Goal: Information Seeking & Learning: Learn about a topic

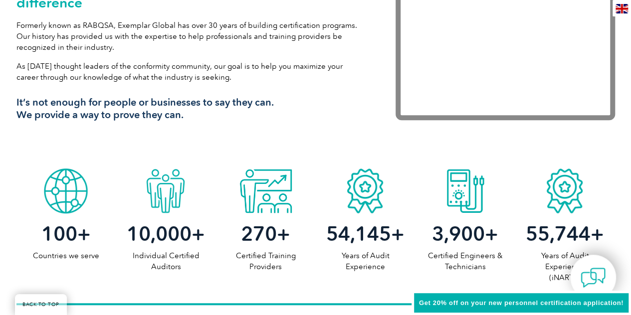
scroll to position [383, 0]
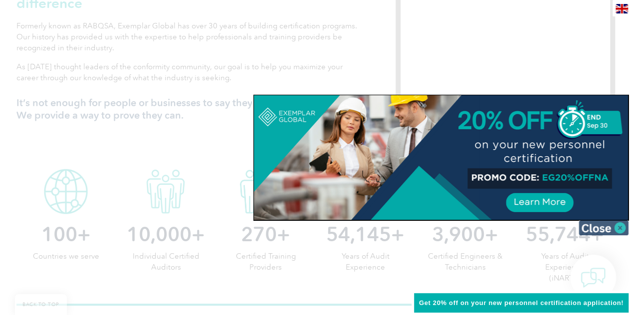
click at [613, 223] on img at bounding box center [603, 227] width 50 height 15
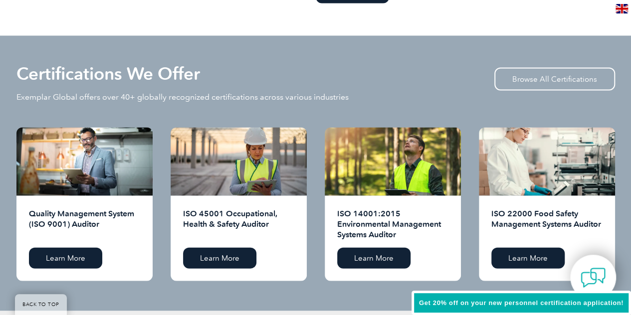
scroll to position [954, 0]
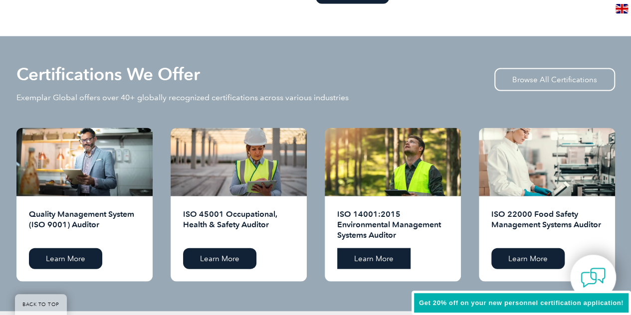
click at [393, 255] on link "Learn More" at bounding box center [373, 258] width 73 height 21
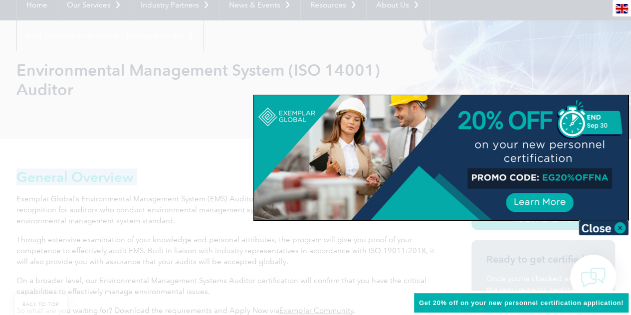
scroll to position [105, 0]
click at [590, 221] on img at bounding box center [603, 227] width 50 height 15
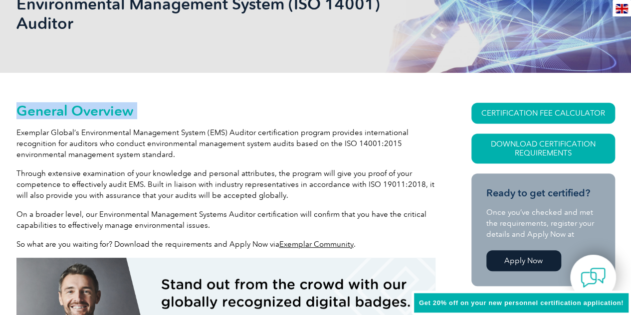
scroll to position [0, 0]
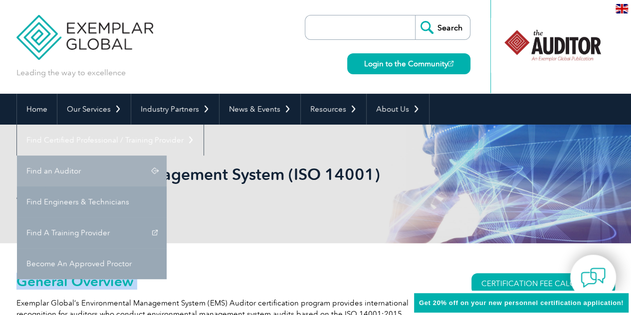
click at [167, 156] on link "Find an Auditor" at bounding box center [92, 171] width 150 height 31
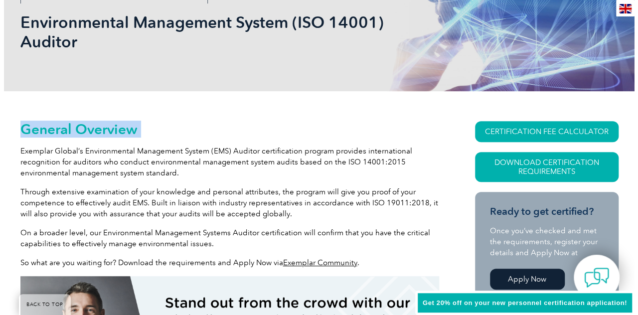
scroll to position [153, 0]
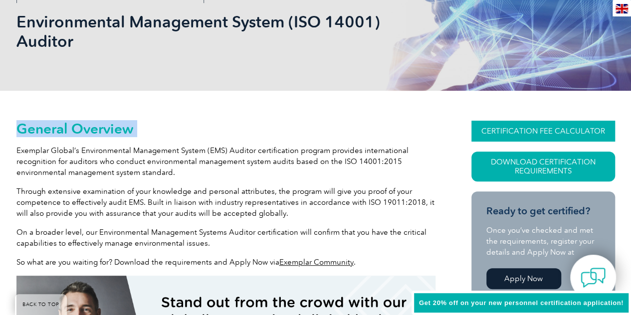
click at [498, 124] on link "CERTIFICATION FEE CALCULATOR" at bounding box center [543, 131] width 144 height 21
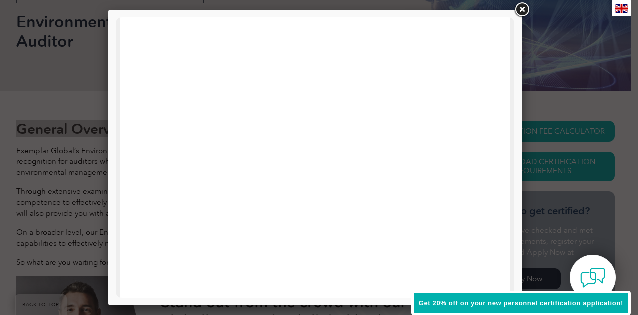
scroll to position [118, 0]
click at [521, 2] on link at bounding box center [522, 10] width 18 height 18
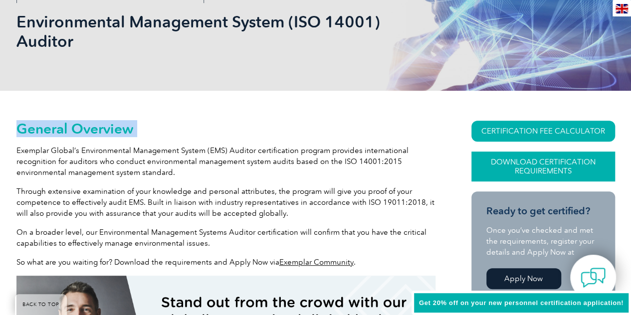
click at [543, 164] on link "Download Certification Requirements" at bounding box center [543, 167] width 144 height 30
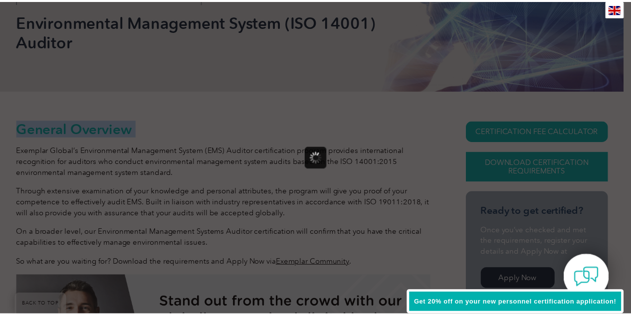
scroll to position [0, 0]
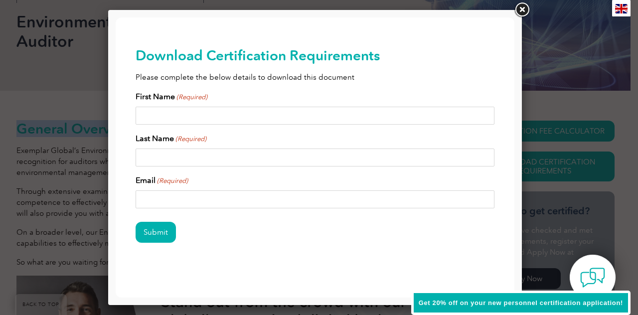
click at [527, 12] on link at bounding box center [522, 10] width 18 height 18
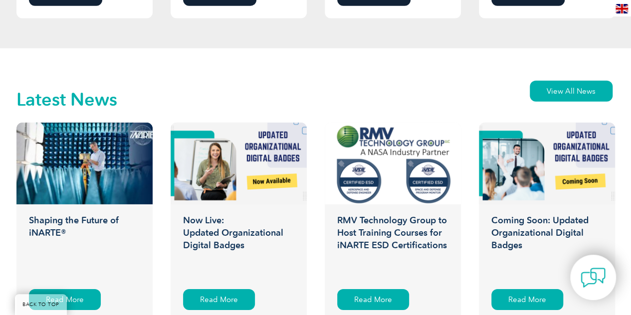
scroll to position [1574, 0]
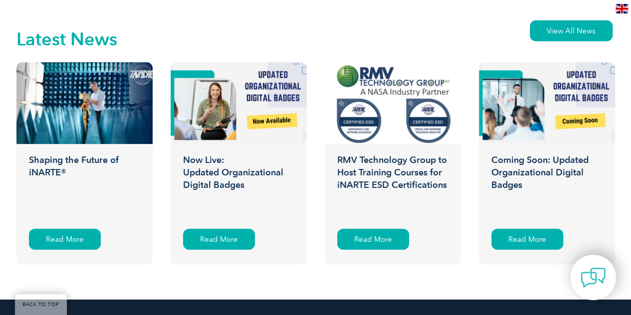
click at [233, 125] on div at bounding box center [239, 103] width 136 height 82
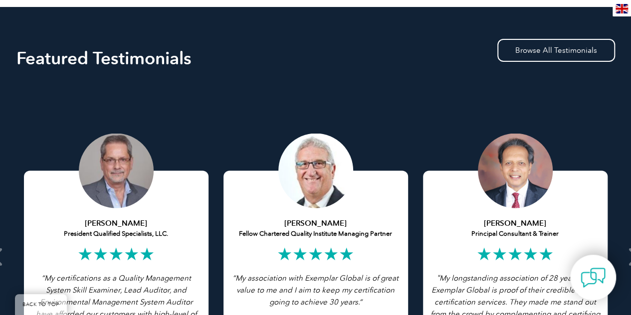
scroll to position [1867, 0]
